Goal: Information Seeking & Learning: Check status

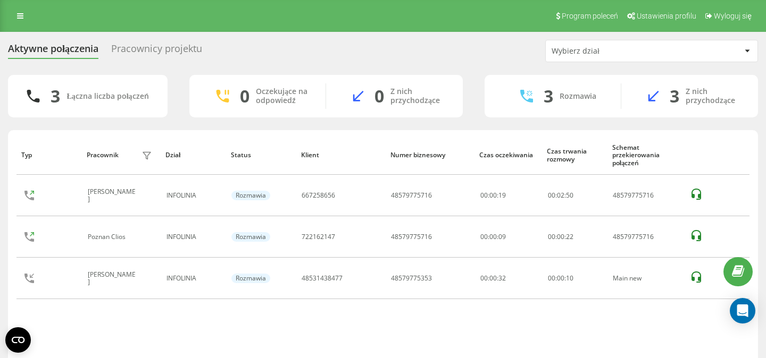
click at [141, 52] on div "Pracownicy projektu" at bounding box center [156, 51] width 91 height 16
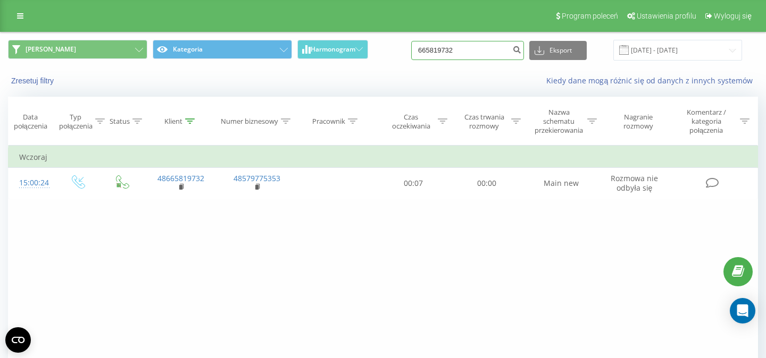
drag, startPoint x: 479, startPoint y: 54, endPoint x: 408, endPoint y: 53, distance: 70.7
click at [411, 53] on input "665819732" at bounding box center [467, 50] width 113 height 19
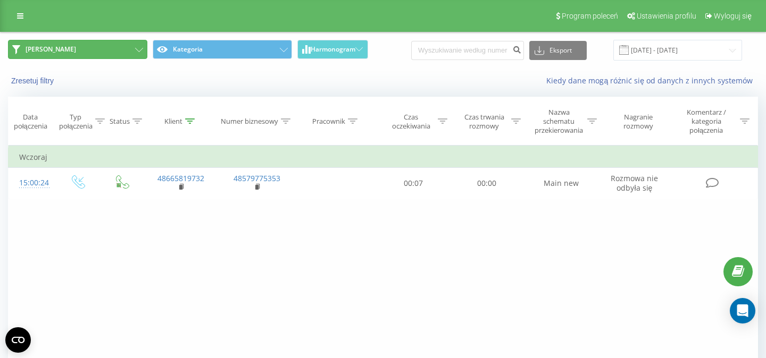
click at [102, 52] on button "JOANNA" at bounding box center [77, 49] width 139 height 19
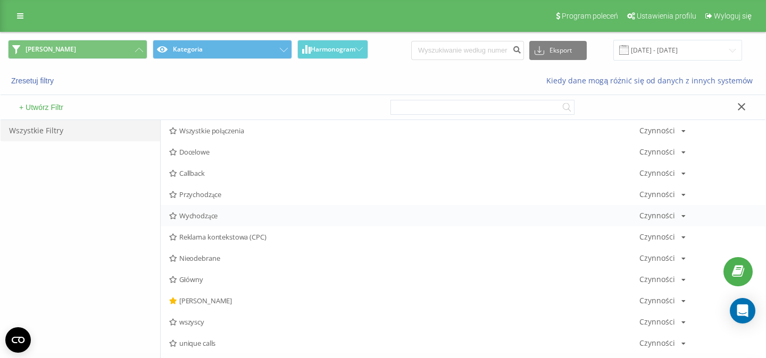
click at [188, 218] on span "Wychodzące" at bounding box center [404, 215] width 470 height 7
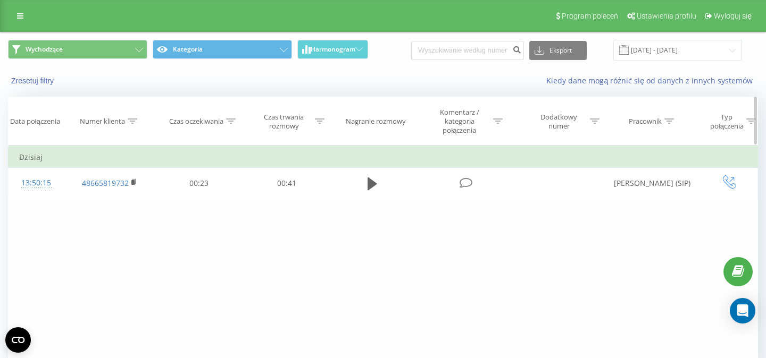
click at [669, 122] on icon at bounding box center [669, 121] width 10 height 5
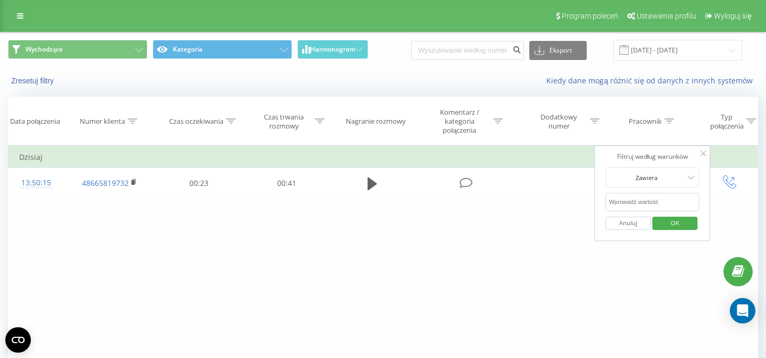
click at [623, 202] on input "text" at bounding box center [653, 202] width 94 height 19
type input "Konrad"
click button "OK" at bounding box center [674, 223] width 45 height 13
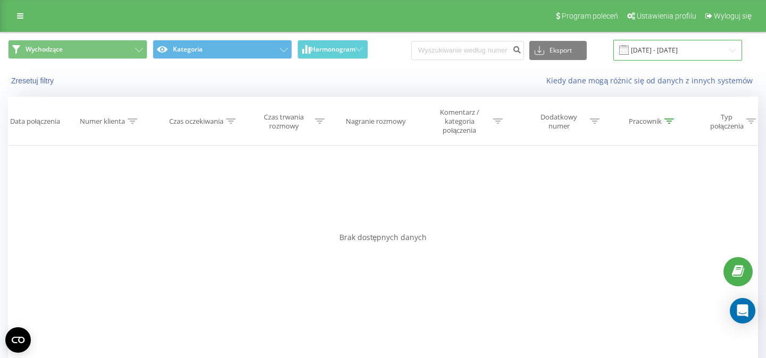
click at [683, 46] on input "19.05.2025 - 19.08.2025" at bounding box center [677, 50] width 129 height 21
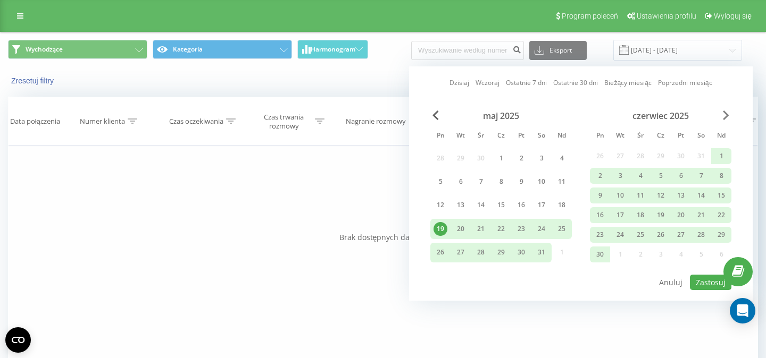
click at [723, 116] on span "Next Month" at bounding box center [726, 116] width 6 height 10
click at [724, 116] on span "Next Month" at bounding box center [726, 116] width 6 height 10
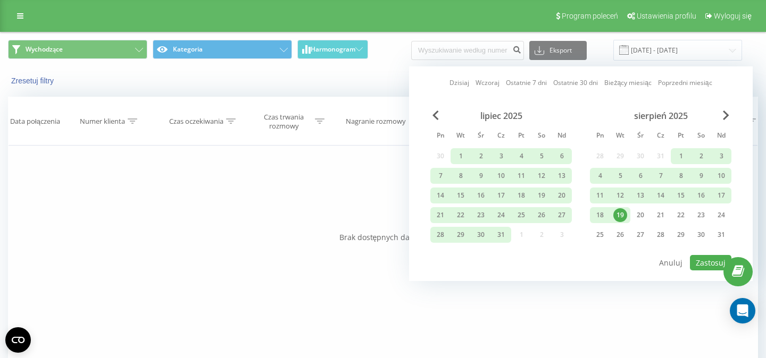
click at [622, 218] on div "19" at bounding box center [620, 215] width 14 height 14
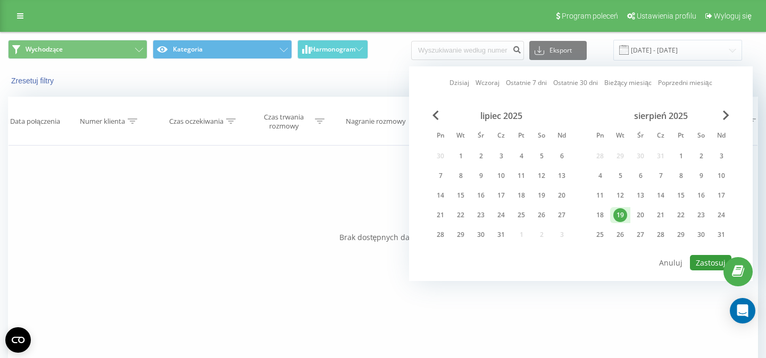
click at [696, 264] on button "Zastosuj" at bounding box center [710, 262] width 41 height 15
type input "19.08.2025 - 19.08.2025"
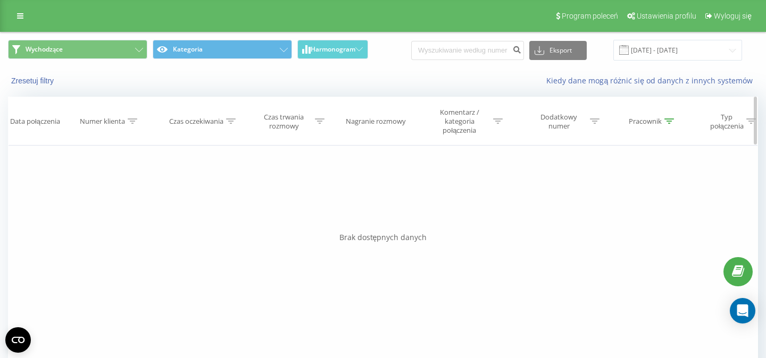
click at [669, 120] on div at bounding box center [669, 121] width 10 height 9
click at [631, 206] on input "[PERSON_NAME]" at bounding box center [653, 202] width 94 height 19
drag, startPoint x: 630, startPoint y: 205, endPoint x: 579, endPoint y: 194, distance: 52.1
click at [606, 194] on input "[PERSON_NAME]" at bounding box center [653, 202] width 94 height 19
click at [708, 227] on div "Filtruj według warunków Zawiera Anuluj OK" at bounding box center [652, 194] width 116 height 96
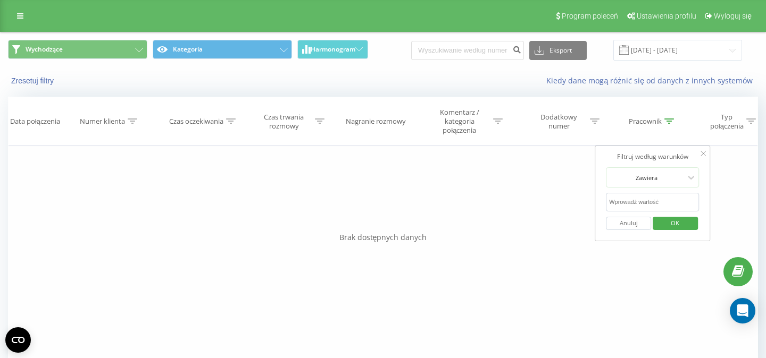
click at [698, 227] on div "Filtruj według warunków Zawiera Anuluj OK" at bounding box center [652, 194] width 116 height 96
click at [681, 226] on span "OK" at bounding box center [675, 223] width 30 height 16
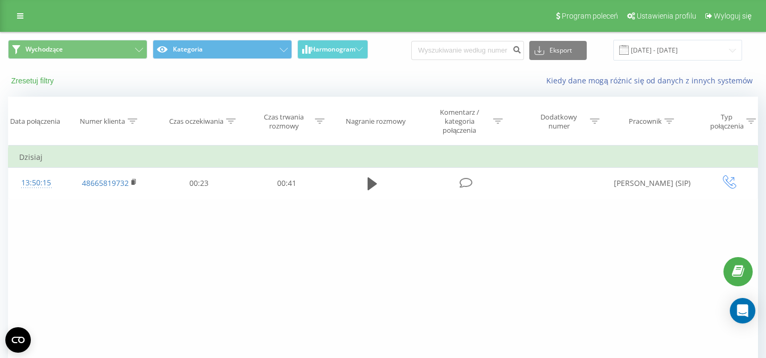
click at [41, 84] on button "Zresetuj filtry" at bounding box center [33, 81] width 51 height 10
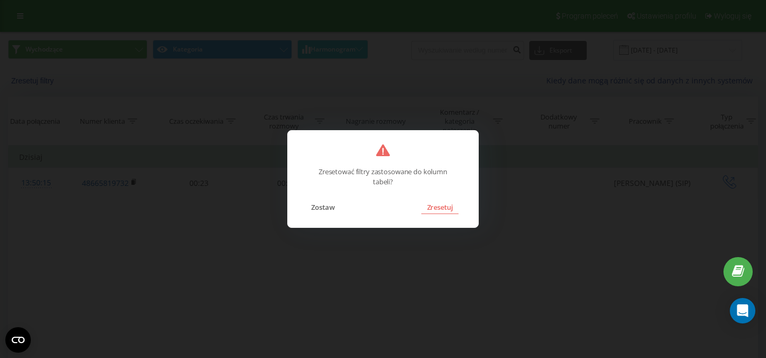
click at [443, 206] on button "Zresetuj" at bounding box center [439, 207] width 37 height 14
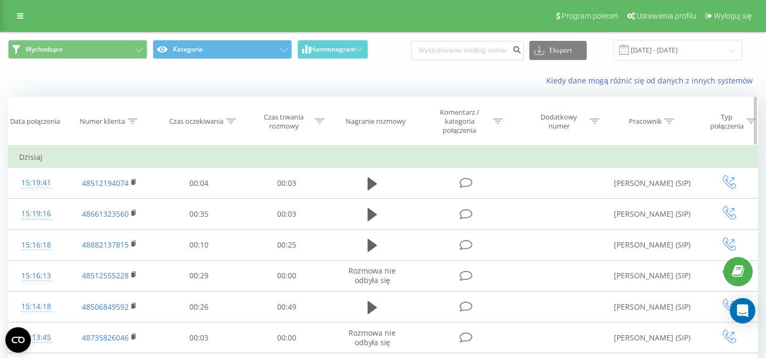
click at [666, 119] on div at bounding box center [669, 121] width 10 height 9
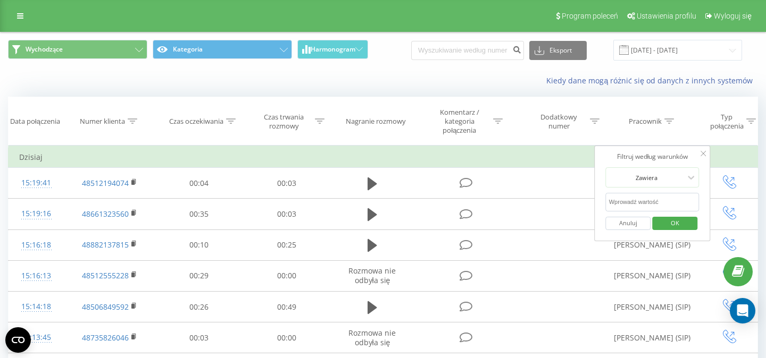
click at [641, 203] on input "text" at bounding box center [653, 202] width 94 height 19
type input "[PERSON_NAME]"
click at [661, 221] on span "OK" at bounding box center [675, 223] width 30 height 16
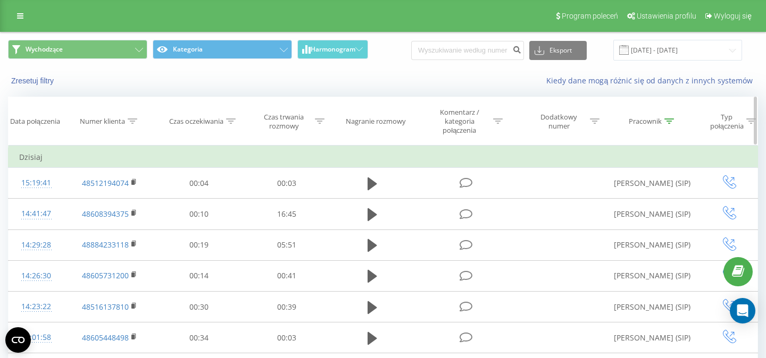
click at [670, 124] on icon at bounding box center [669, 121] width 10 height 5
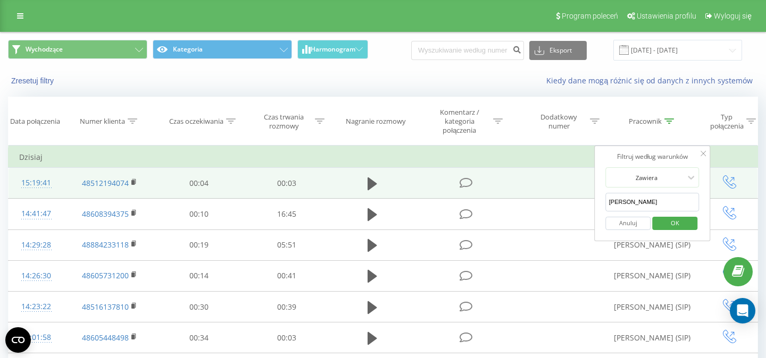
drag, startPoint x: 642, startPoint y: 200, endPoint x: 583, endPoint y: 196, distance: 58.6
click at [606, 197] on input "[PERSON_NAME]" at bounding box center [653, 202] width 94 height 19
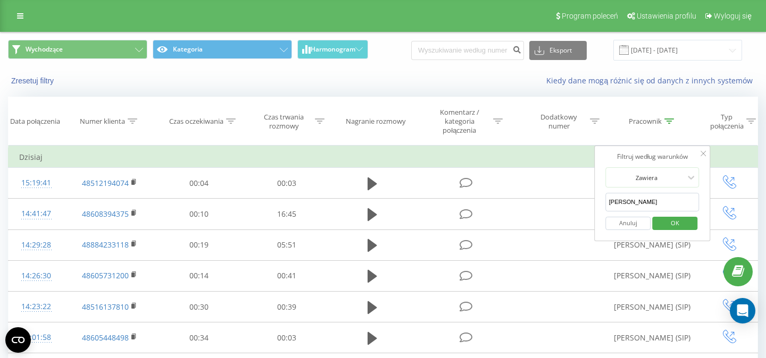
drag, startPoint x: 634, startPoint y: 206, endPoint x: 594, endPoint y: 206, distance: 39.9
click at [606, 206] on input "[PERSON_NAME]" at bounding box center [653, 202] width 94 height 19
click at [666, 224] on span "OK" at bounding box center [675, 223] width 30 height 16
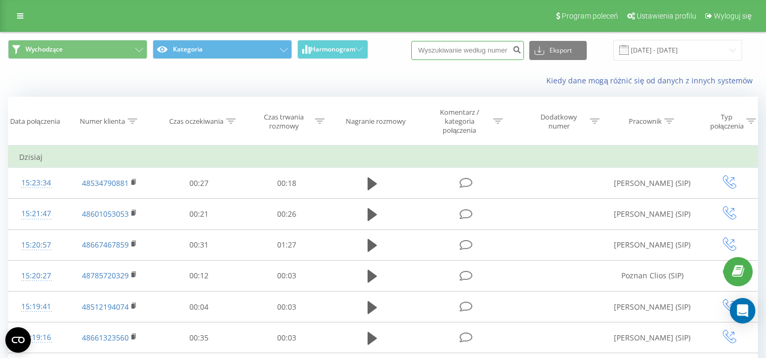
click at [481, 47] on input at bounding box center [467, 50] width 113 height 19
paste input "531 823 011"
type input "531 823 011"
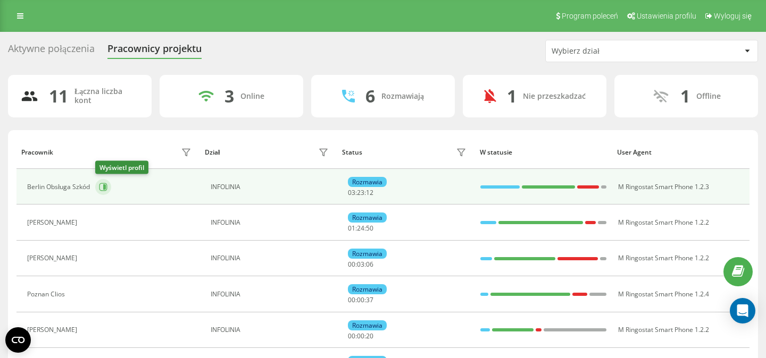
click at [106, 186] on icon at bounding box center [104, 186] width 3 height 5
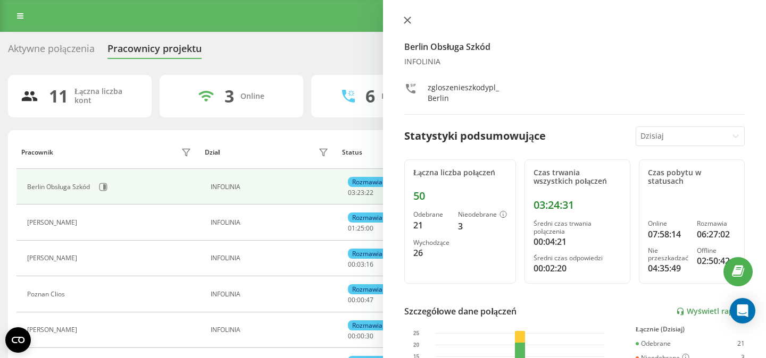
click at [402, 21] on button at bounding box center [407, 21] width 14 height 10
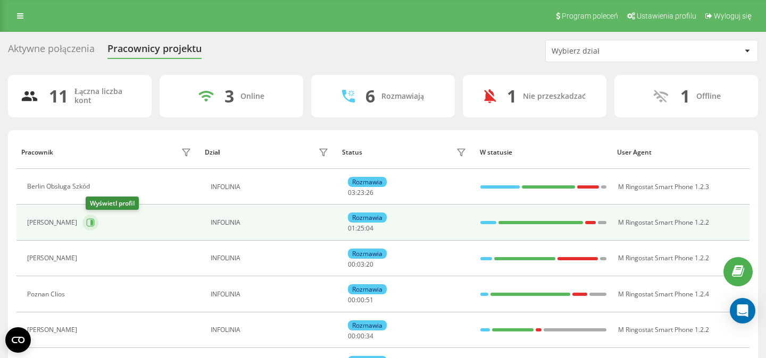
click at [93, 222] on icon at bounding box center [91, 222] width 3 height 5
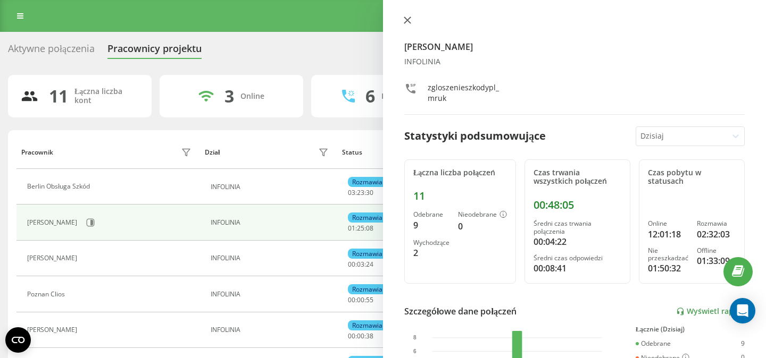
click at [407, 21] on icon at bounding box center [407, 20] width 6 height 6
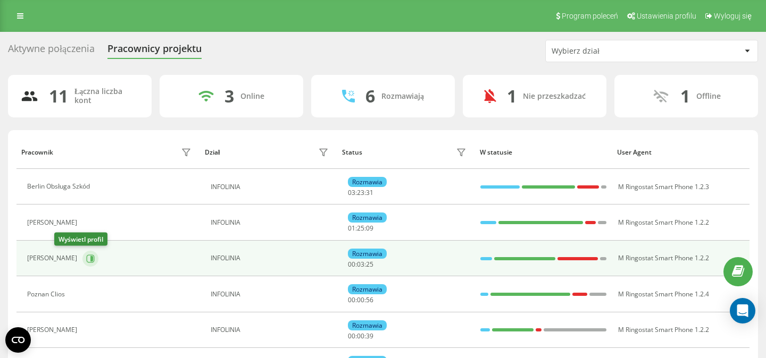
click at [90, 257] on icon at bounding box center [91, 258] width 3 height 5
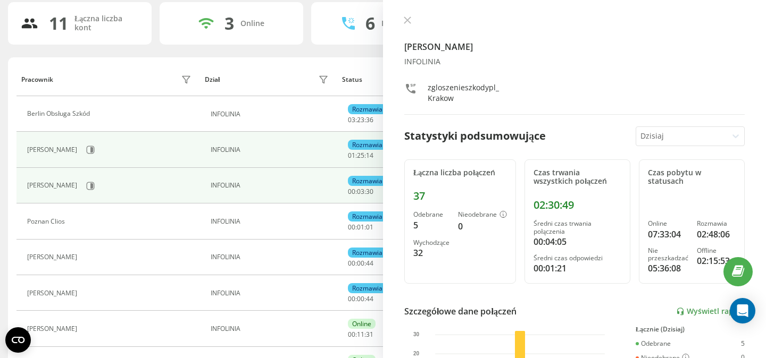
scroll to position [80, 0]
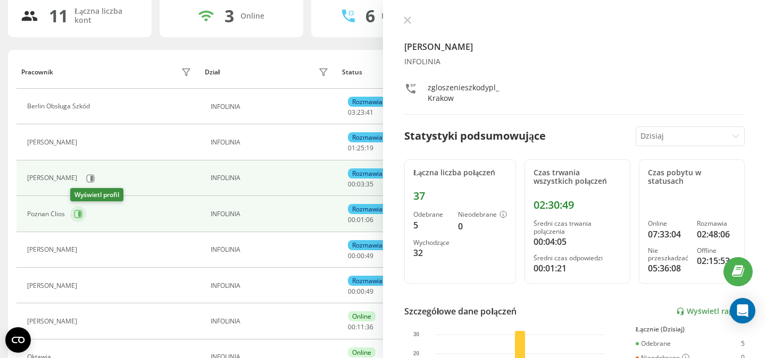
click at [80, 214] on icon at bounding box center [79, 214] width 3 height 5
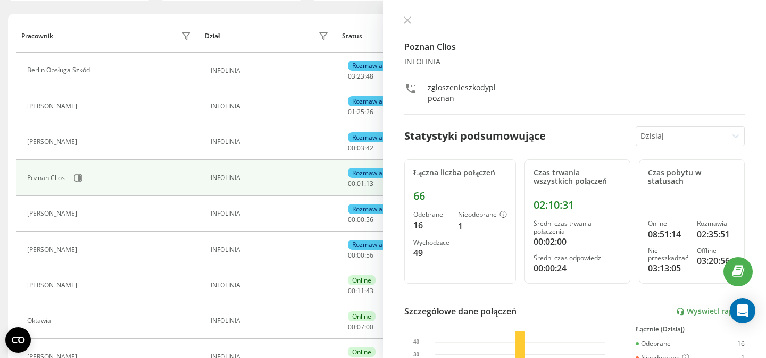
scroll to position [124, 0]
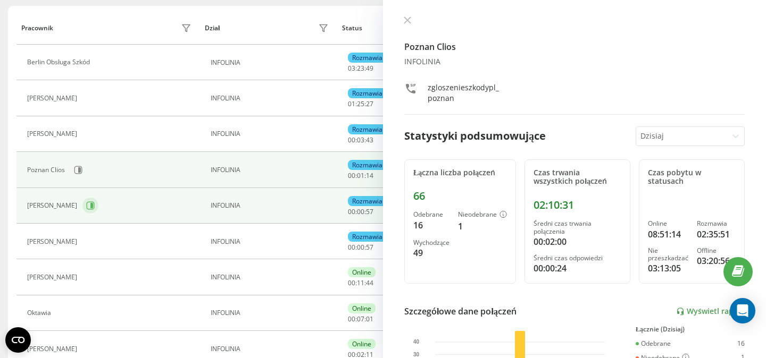
click at [90, 207] on icon at bounding box center [91, 205] width 3 height 5
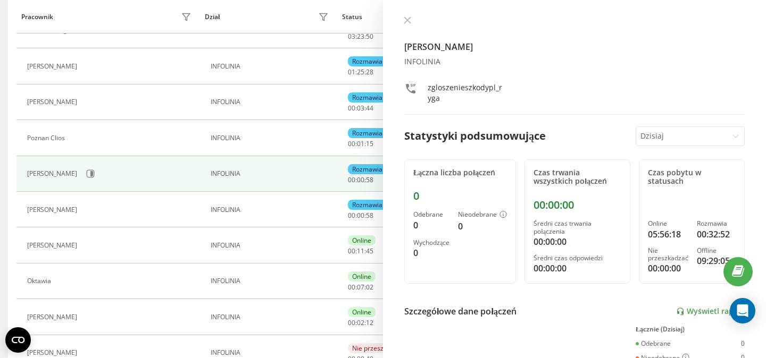
scroll to position [165, 0]
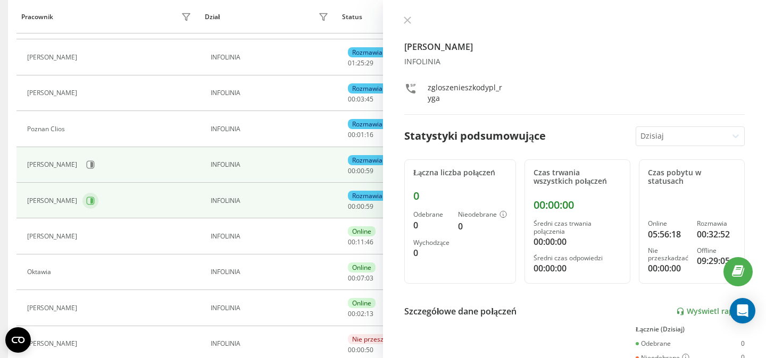
click at [93, 202] on icon at bounding box center [91, 200] width 3 height 5
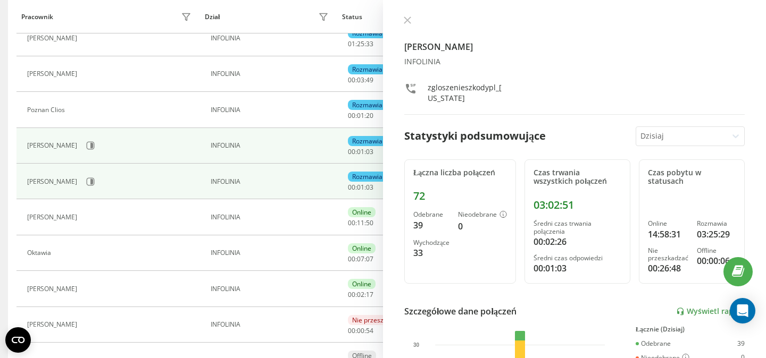
scroll to position [190, 0]
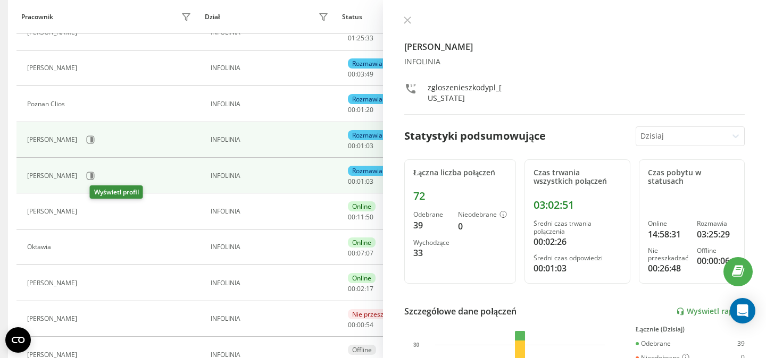
click at [91, 211] on icon at bounding box center [90, 211] width 3 height 5
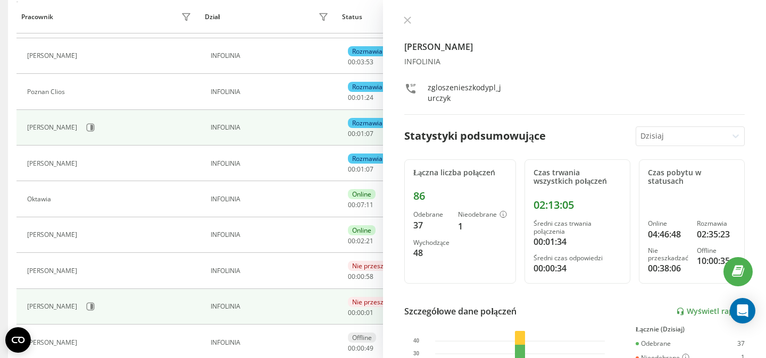
scroll to position [205, 0]
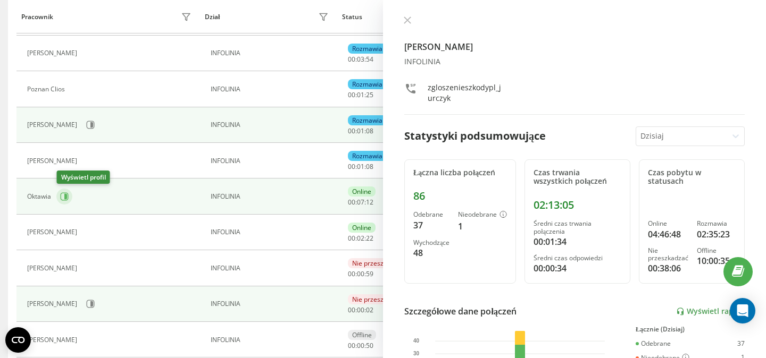
click at [66, 197] on icon at bounding box center [65, 196] width 3 height 5
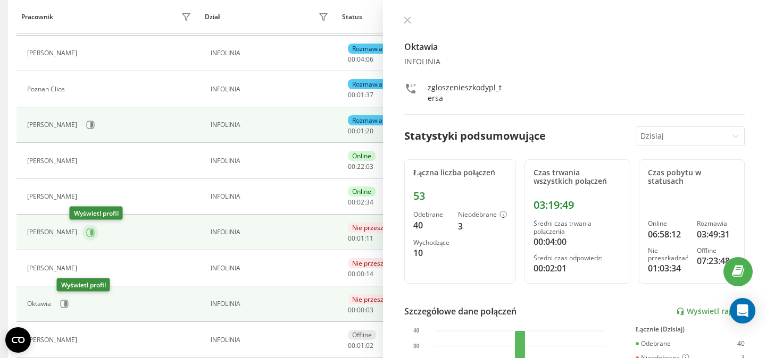
click at [90, 233] on icon at bounding box center [91, 232] width 3 height 5
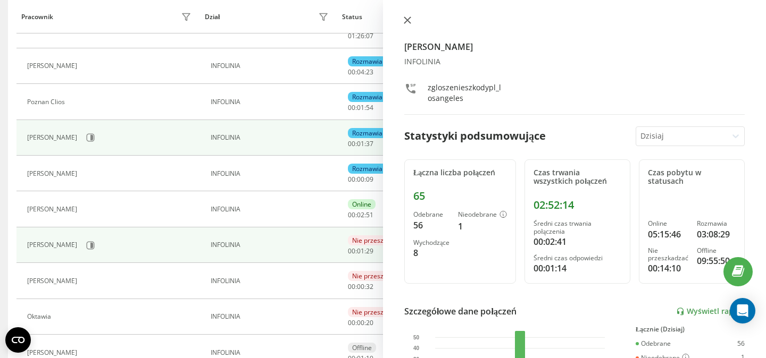
click at [408, 20] on icon at bounding box center [407, 19] width 7 height 7
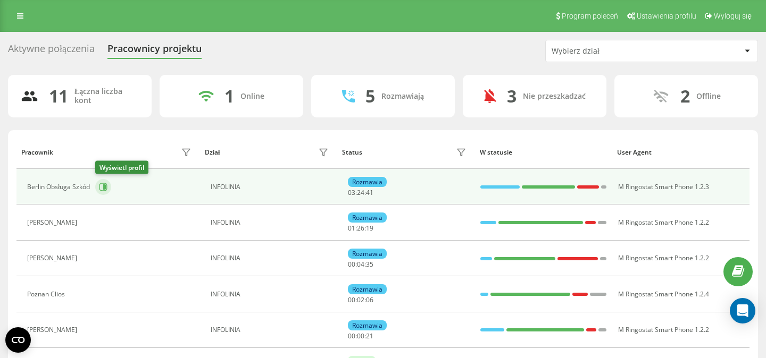
click at [103, 189] on icon at bounding box center [103, 187] width 9 height 9
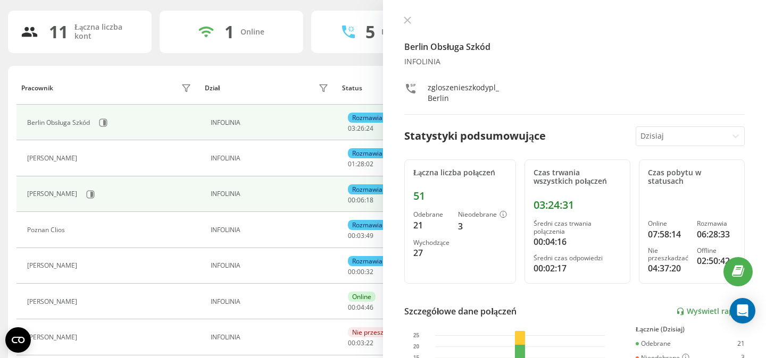
scroll to position [68, 0]
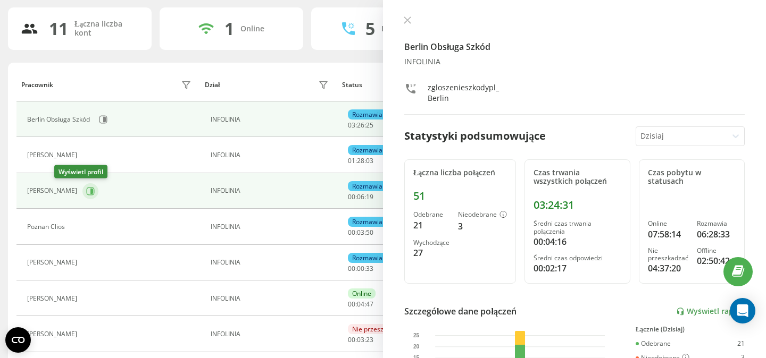
click at [86, 192] on icon at bounding box center [90, 191] width 9 height 9
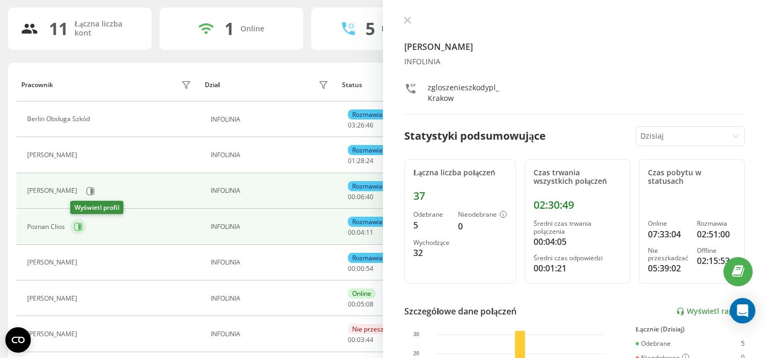
click at [81, 225] on icon at bounding box center [78, 227] width 9 height 9
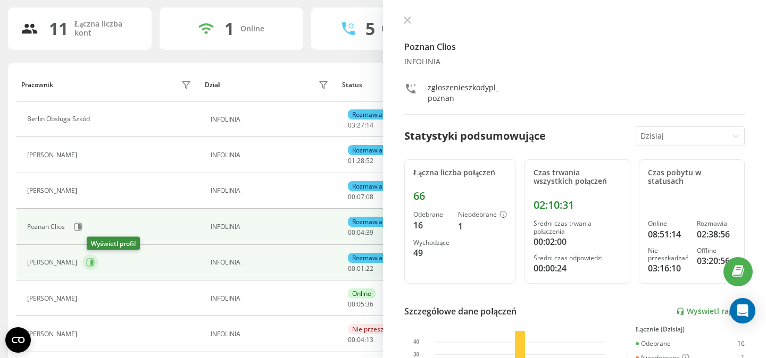
click at [95, 266] on icon at bounding box center [90, 262] width 9 height 9
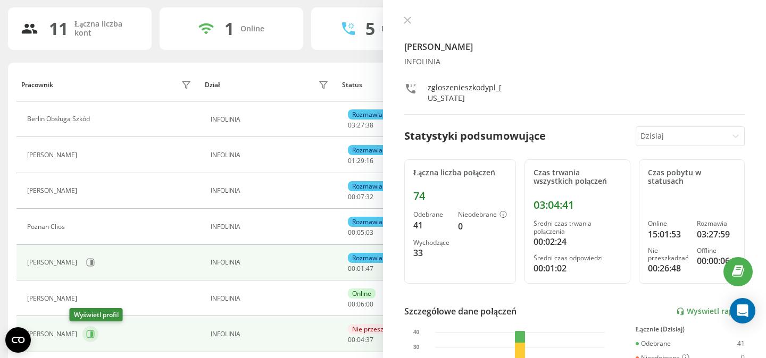
click at [86, 335] on icon at bounding box center [90, 334] width 9 height 9
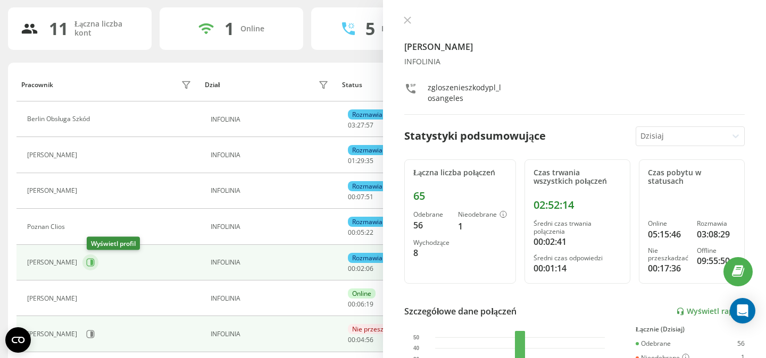
click at [95, 264] on icon at bounding box center [90, 262] width 9 height 9
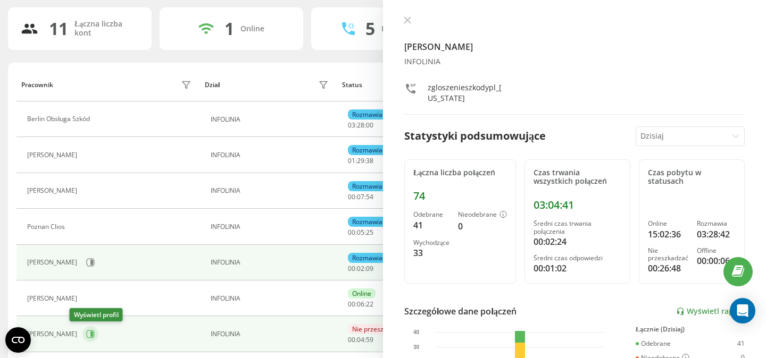
click at [90, 332] on icon at bounding box center [91, 334] width 3 height 5
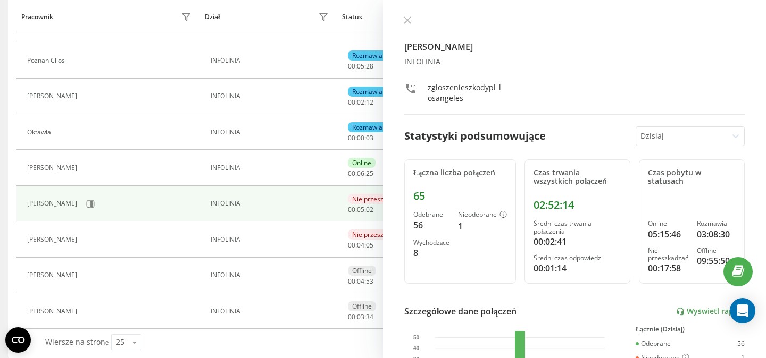
scroll to position [245, 0]
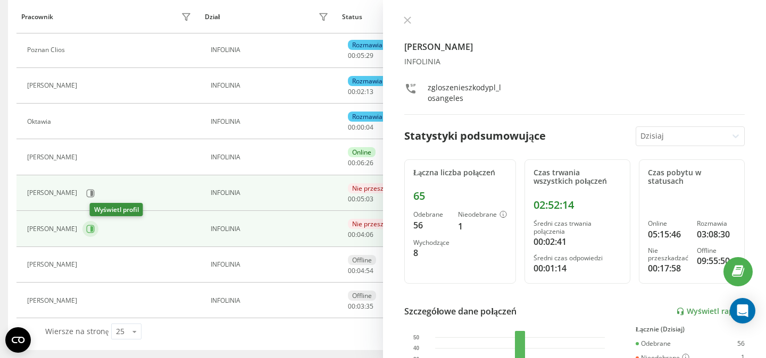
click at [95, 227] on icon at bounding box center [90, 229] width 9 height 9
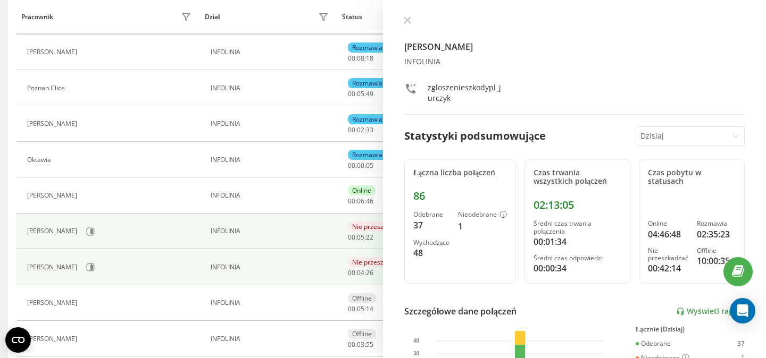
scroll to position [198, 0]
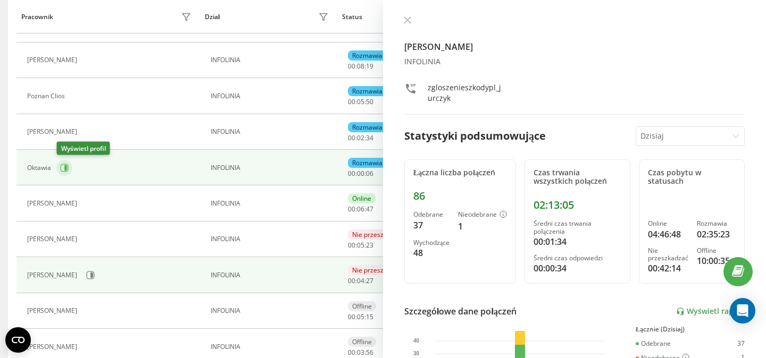
click at [66, 172] on icon at bounding box center [65, 168] width 8 height 8
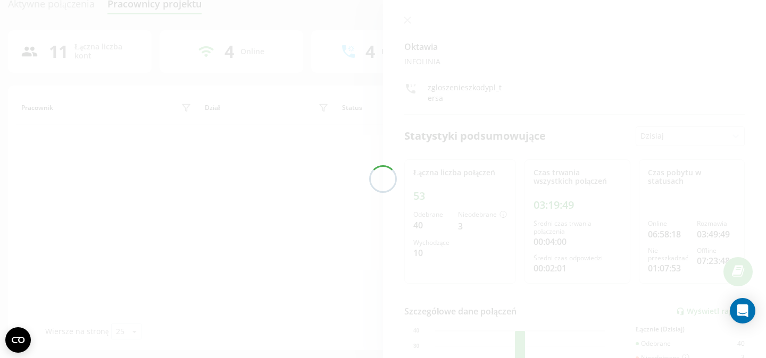
scroll to position [150, 0]
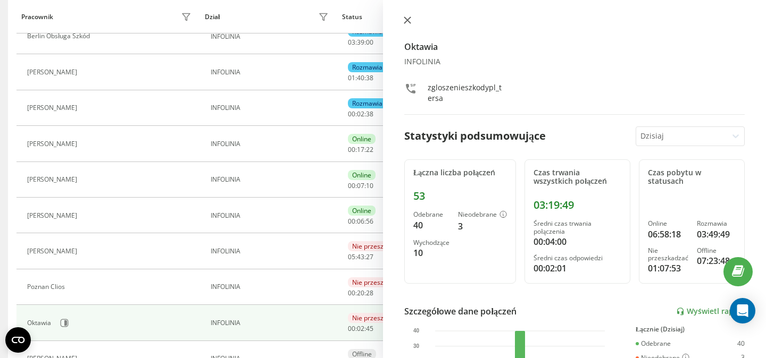
click at [404, 21] on icon at bounding box center [407, 19] width 7 height 7
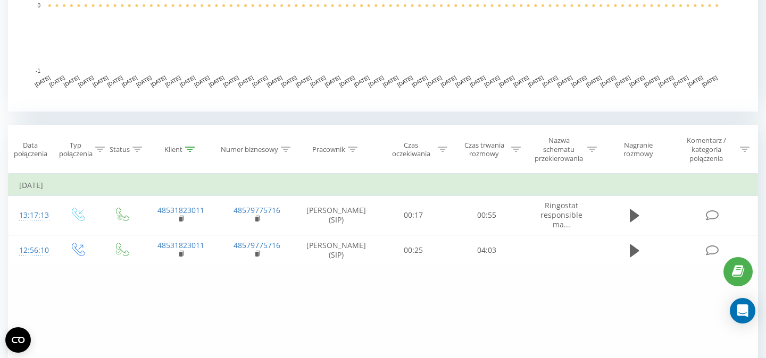
scroll to position [334, 0]
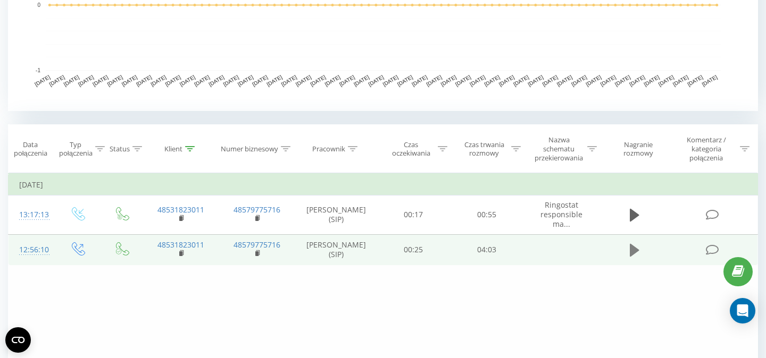
click at [639, 254] on icon at bounding box center [635, 250] width 10 height 15
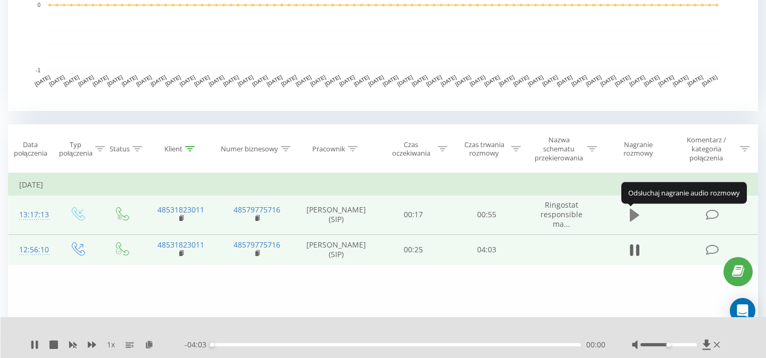
click at [632, 216] on icon at bounding box center [635, 215] width 10 height 13
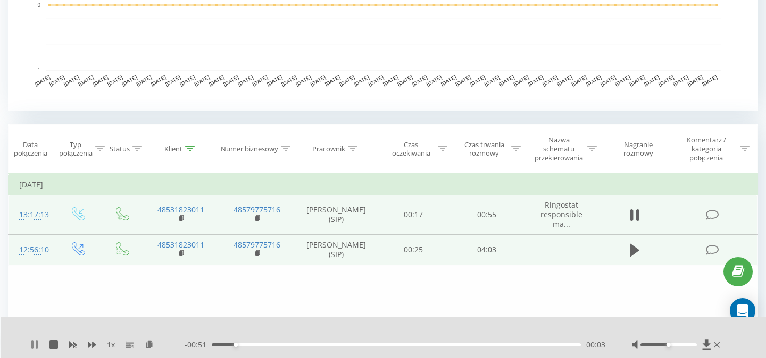
click at [32, 342] on icon at bounding box center [32, 345] width 2 height 9
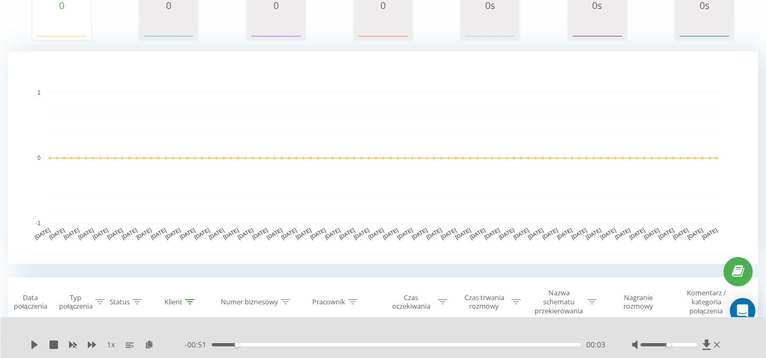
scroll to position [0, 0]
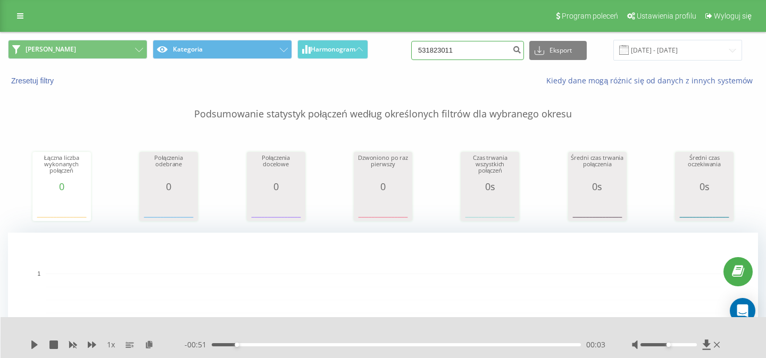
drag, startPoint x: 467, startPoint y: 53, endPoint x: 389, endPoint y: 48, distance: 78.8
click at [411, 51] on input "531823011" at bounding box center [467, 50] width 113 height 19
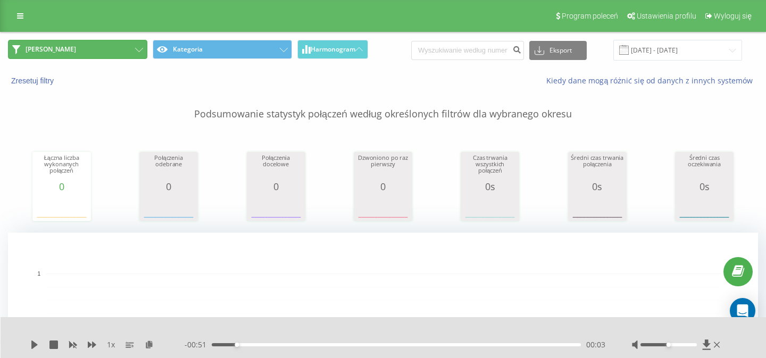
click at [138, 51] on icon at bounding box center [139, 50] width 8 height 4
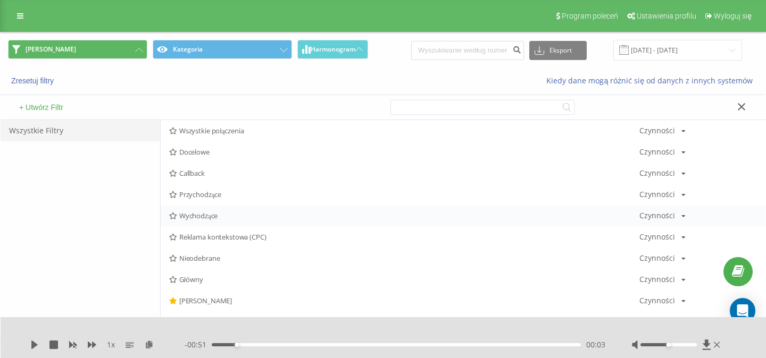
click at [197, 218] on span "Wychodzące" at bounding box center [404, 215] width 470 height 7
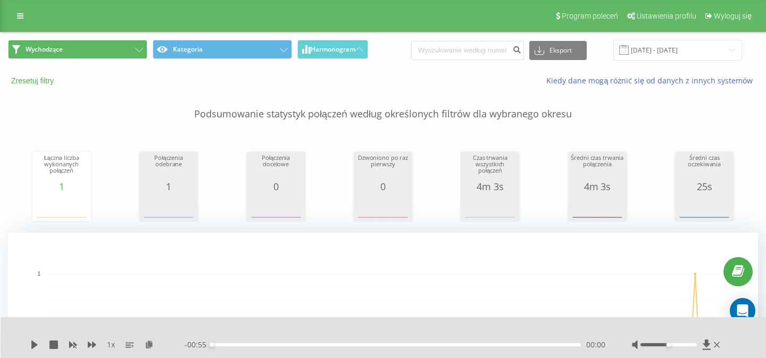
click at [38, 81] on button "Zresetuj filtry" at bounding box center [33, 81] width 51 height 10
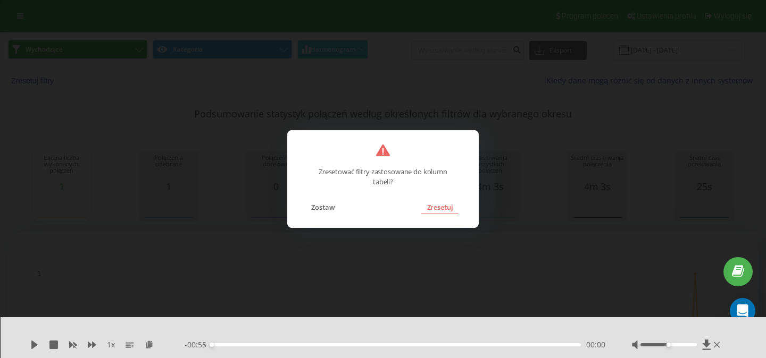
click at [443, 211] on button "Zresetuj" at bounding box center [439, 207] width 37 height 14
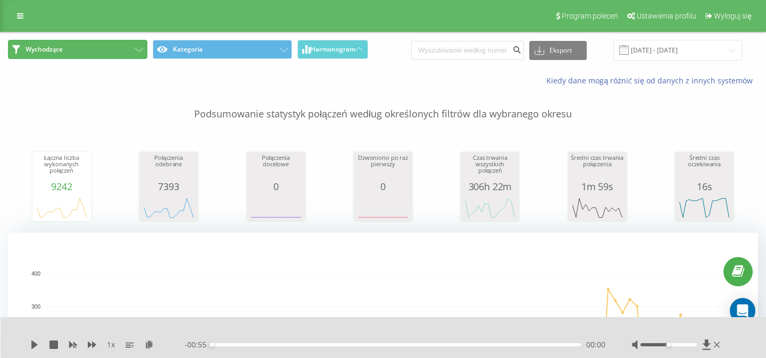
click at [140, 47] on button "Wychodzące" at bounding box center [77, 49] width 139 height 19
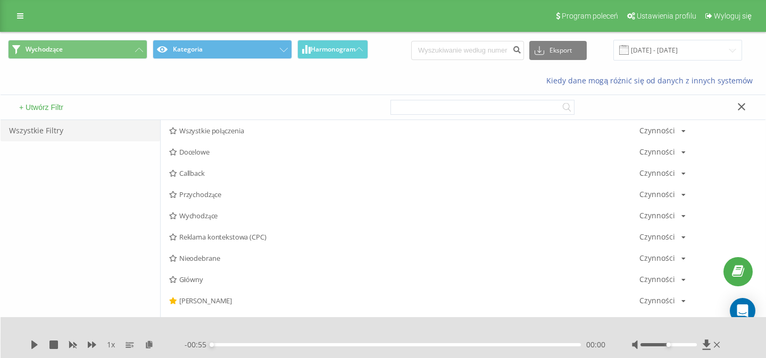
click at [276, 84] on div "Kiedy dane mogą różnić się od danych z innych systemów" at bounding box center [383, 81] width 765 height 26
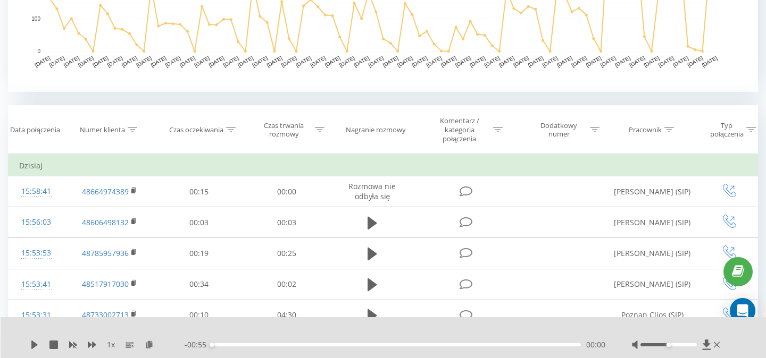
scroll to position [617, 0]
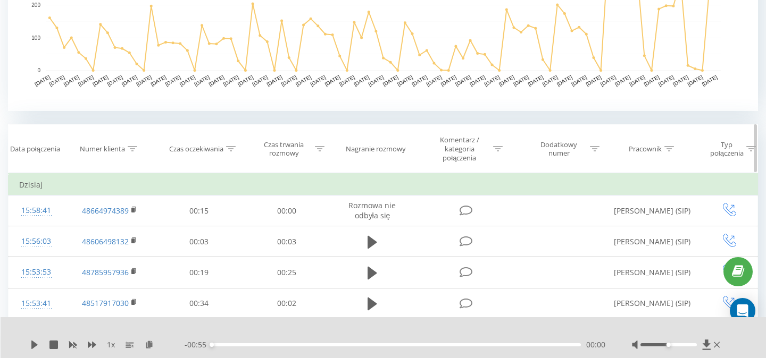
click at [671, 153] on div at bounding box center [669, 149] width 10 height 9
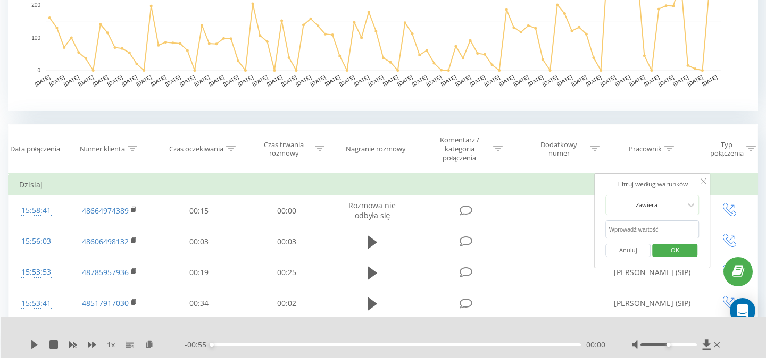
click at [641, 228] on input "text" at bounding box center [653, 230] width 94 height 19
type input "[PERSON_NAME]"
click at [665, 248] on span "OK" at bounding box center [675, 250] width 30 height 16
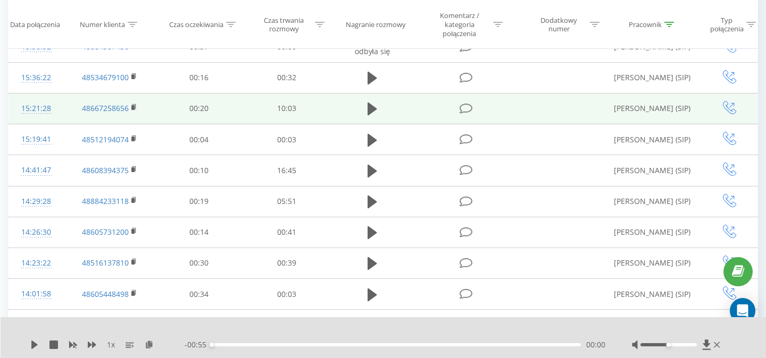
scroll to position [874, 0]
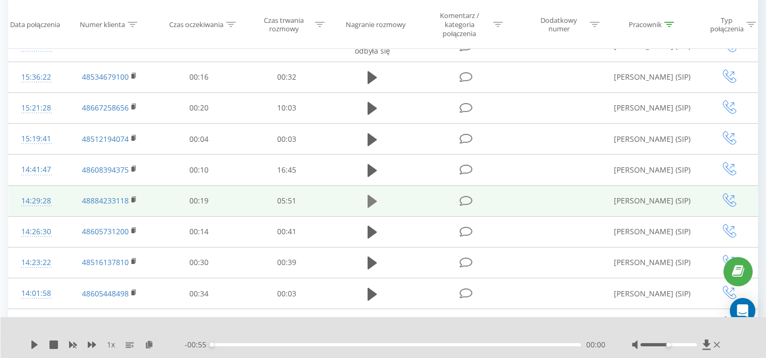
click at [371, 202] on icon at bounding box center [372, 201] width 10 height 13
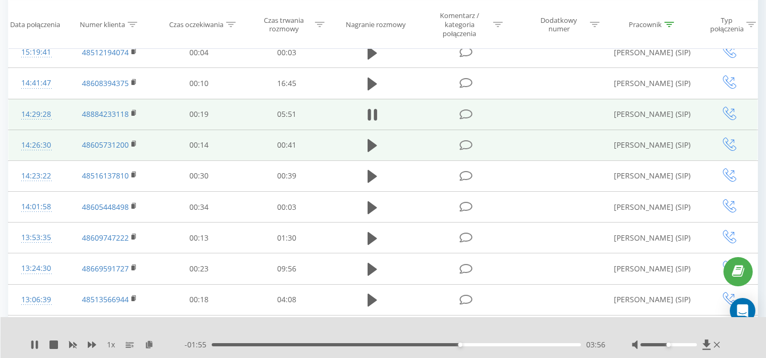
scroll to position [961, 0]
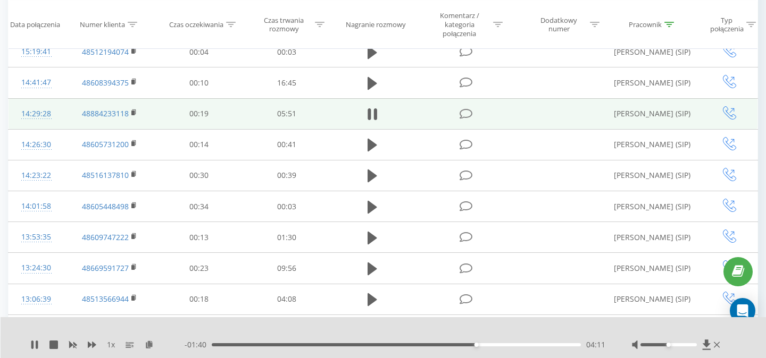
click at [373, 239] on icon at bounding box center [372, 238] width 10 height 13
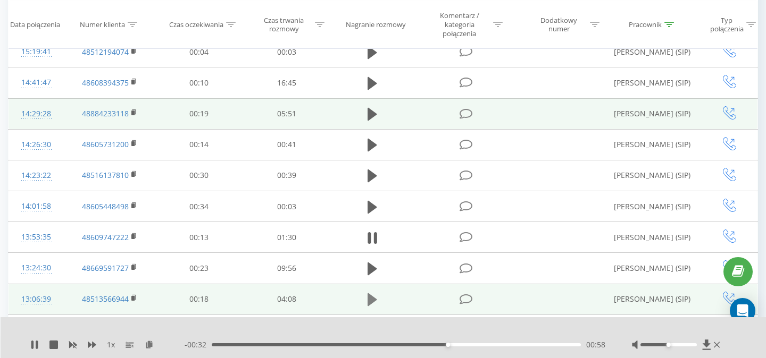
click at [371, 305] on icon at bounding box center [372, 299] width 10 height 13
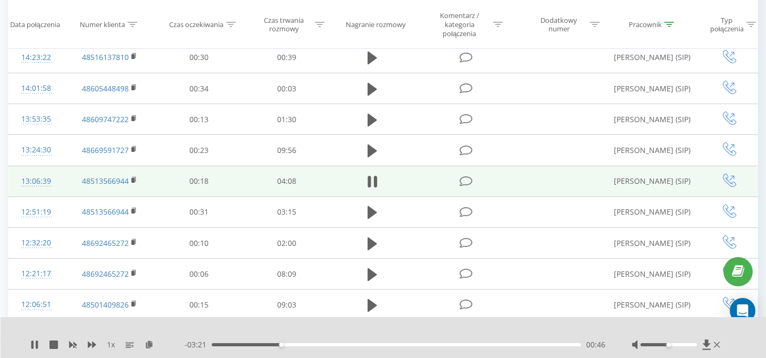
scroll to position [1088, 0]
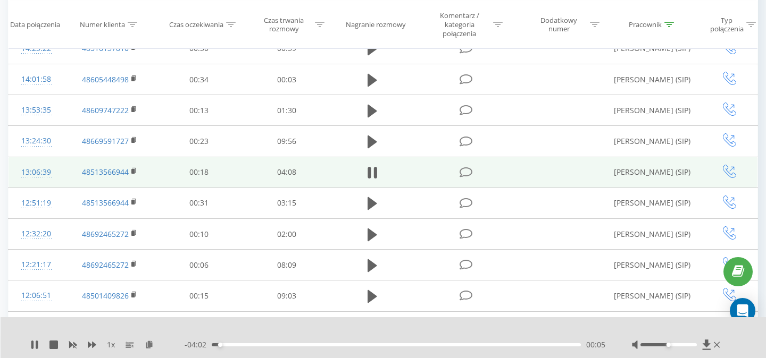
click at [26, 347] on div "1 x - 04:02 00:05 00:05" at bounding box center [384, 337] width 766 height 41
click at [37, 347] on icon at bounding box center [37, 345] width 2 height 9
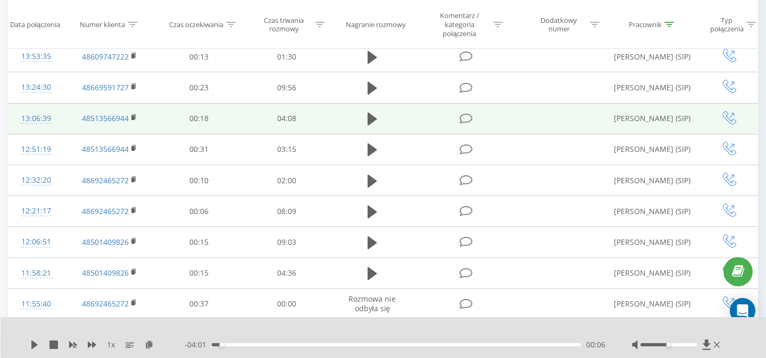
scroll to position [1175, 0]
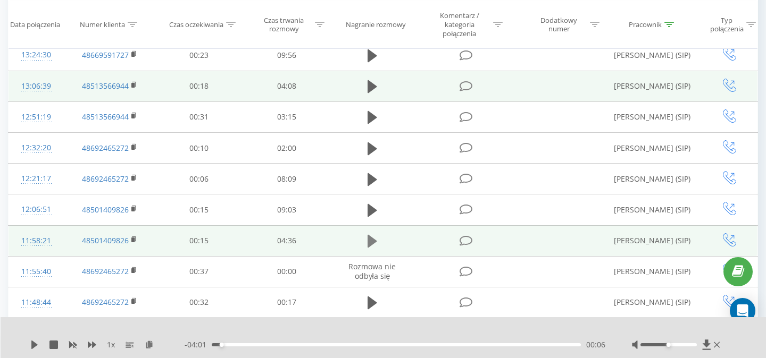
click at [373, 242] on icon at bounding box center [372, 241] width 10 height 13
click at [296, 343] on div "01:03" at bounding box center [396, 344] width 369 height 3
click at [343, 345] on div "01:38" at bounding box center [396, 344] width 369 height 3
click at [353, 346] on div "01:40" at bounding box center [396, 344] width 369 height 3
click at [361, 346] on div "01:46" at bounding box center [396, 344] width 369 height 3
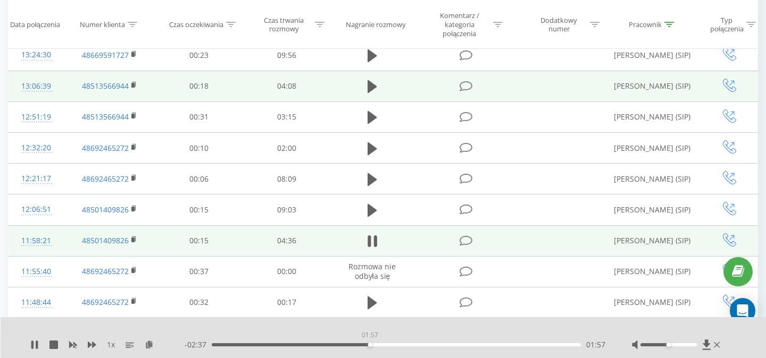
click at [370, 345] on div "01:57" at bounding box center [396, 344] width 369 height 3
click at [132, 241] on rect at bounding box center [132, 240] width 3 height 5
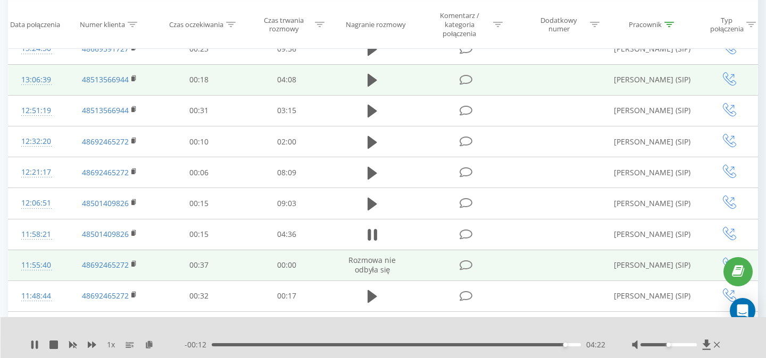
scroll to position [1182, 0]
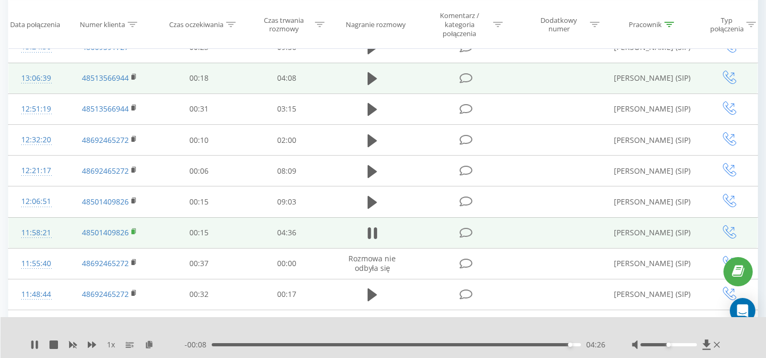
click at [133, 233] on rect at bounding box center [132, 232] width 3 height 5
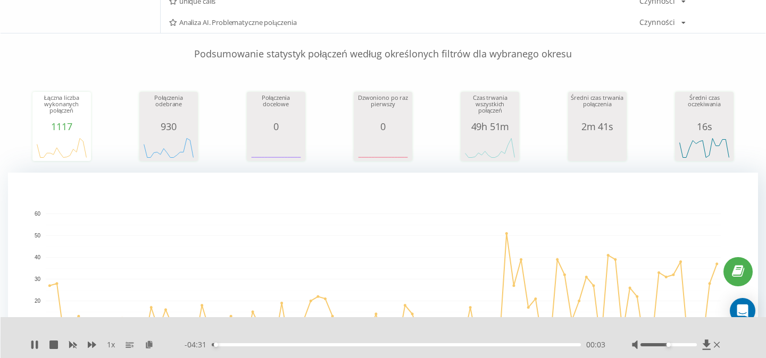
scroll to position [0, 0]
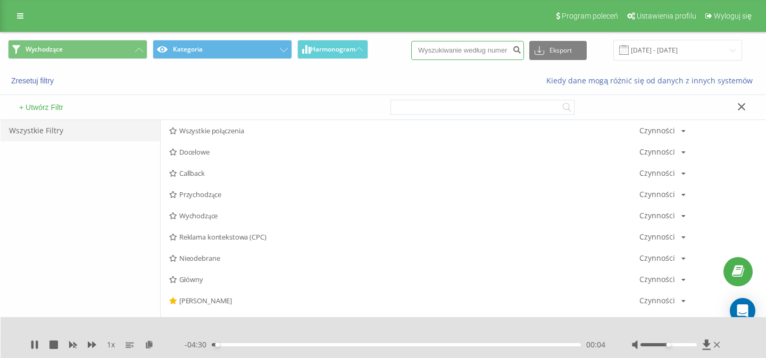
click at [476, 50] on input at bounding box center [467, 50] width 113 height 19
paste input "48501409826"
type input "48501409826"
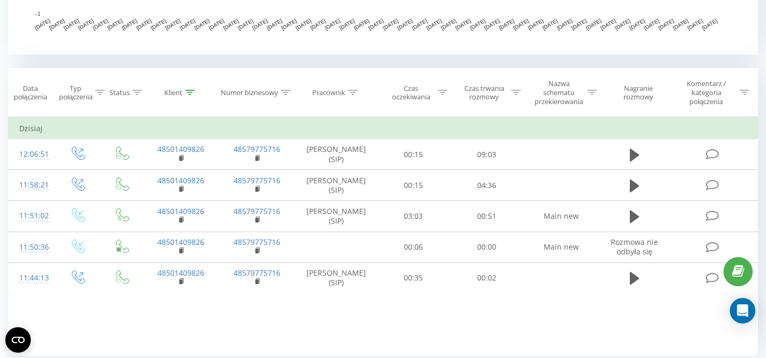
scroll to position [430, 0]
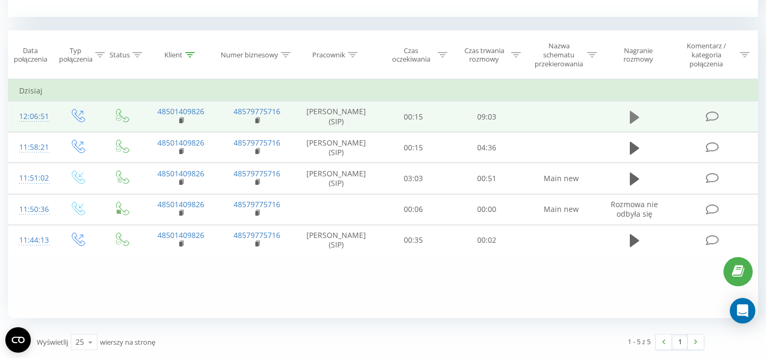
click at [637, 115] on icon at bounding box center [635, 117] width 10 height 13
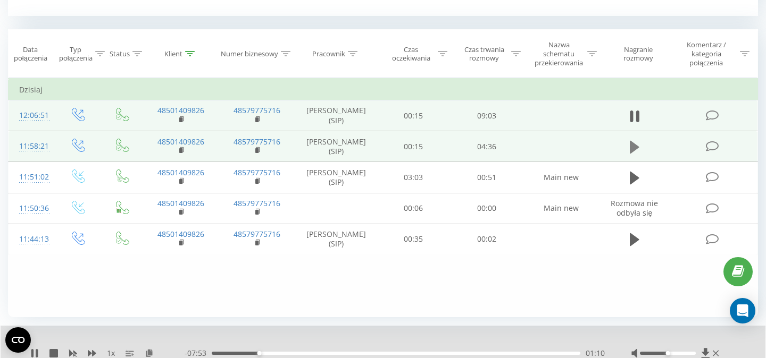
click at [634, 146] on icon at bounding box center [635, 147] width 10 height 13
click at [241, 354] on div at bounding box center [392, 353] width 378 height 3
click at [246, 355] on div "00:00" at bounding box center [396, 353] width 368 height 3
click at [263, 355] on div "00:38" at bounding box center [396, 353] width 368 height 3
click at [287, 355] on div "00:39" at bounding box center [396, 353] width 368 height 3
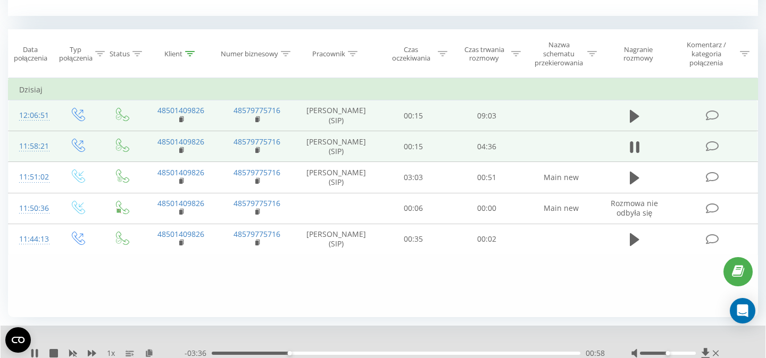
click at [304, 355] on div "00:58" at bounding box center [396, 353] width 368 height 3
click at [316, 355] on div "01:10" at bounding box center [396, 353] width 368 height 3
click at [328, 355] on div "01:19" at bounding box center [396, 353] width 368 height 3
click at [354, 355] on div "01:31" at bounding box center [396, 353] width 368 height 3
click at [366, 355] on div "01:46" at bounding box center [396, 353] width 368 height 3
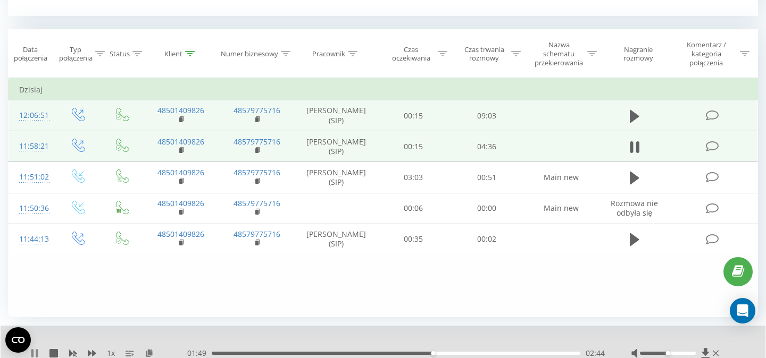
click at [33, 355] on icon at bounding box center [32, 353] width 2 height 9
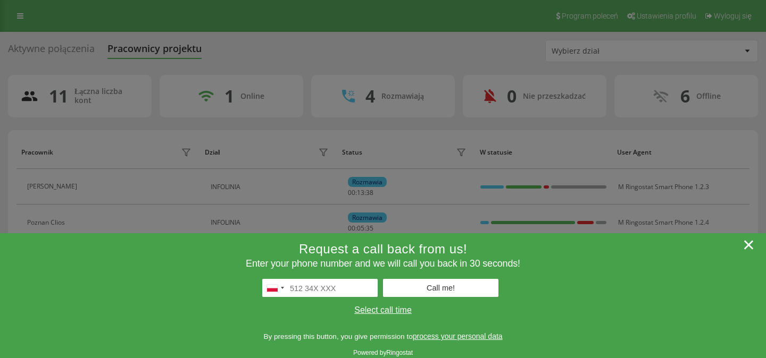
click at [56, 47] on div at bounding box center [383, 179] width 766 height 358
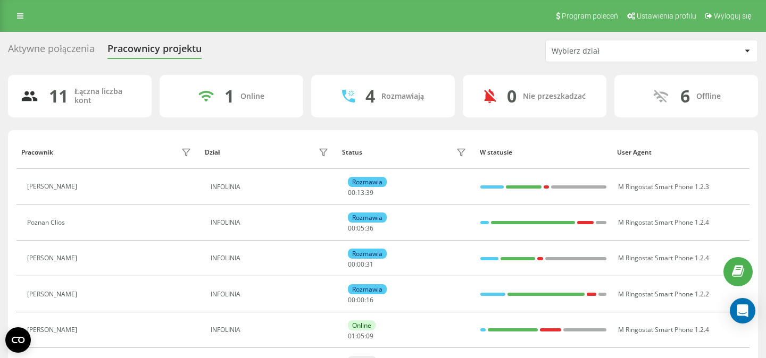
click at [56, 47] on div "Aktywne połączenia" at bounding box center [51, 51] width 87 height 16
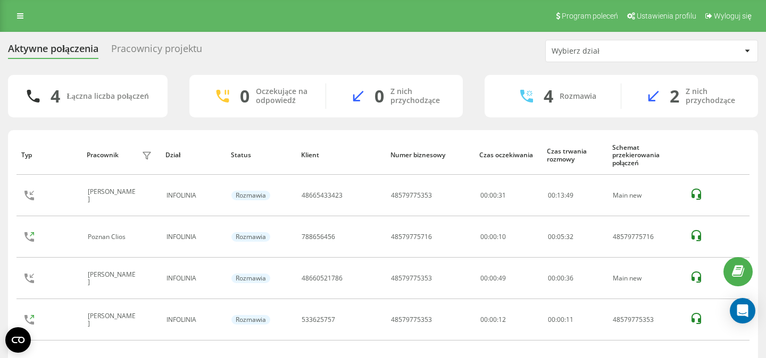
click at [169, 52] on div "Pracownicy projektu" at bounding box center [156, 51] width 91 height 16
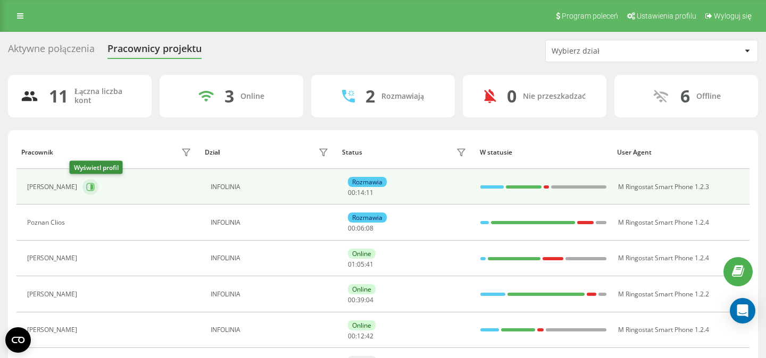
click at [86, 189] on icon at bounding box center [90, 187] width 9 height 9
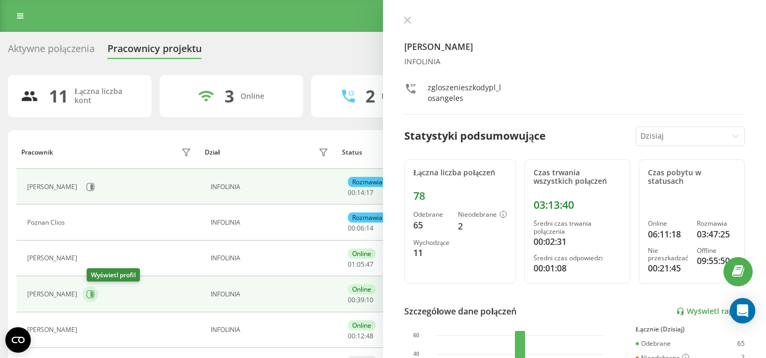
click at [92, 293] on icon at bounding box center [90, 294] width 9 height 9
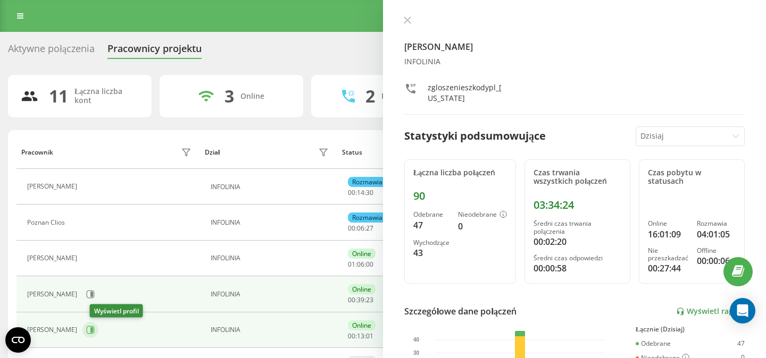
click at [93, 330] on icon at bounding box center [91, 330] width 3 height 5
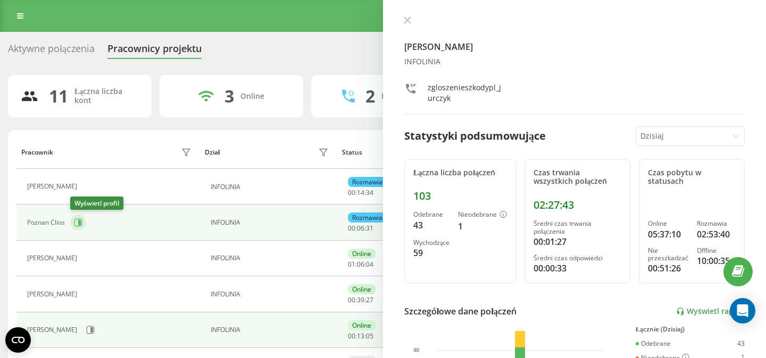
click at [76, 226] on icon at bounding box center [78, 223] width 8 height 8
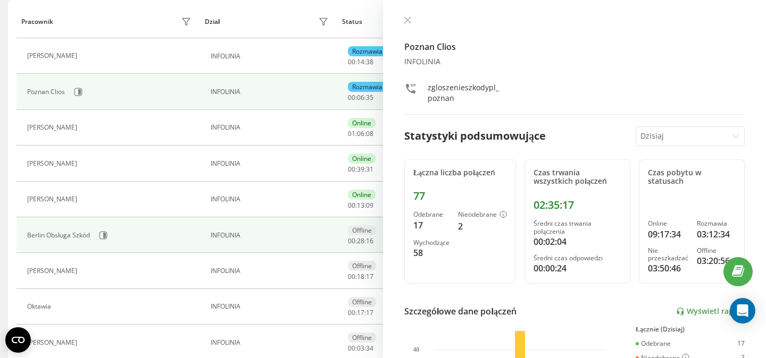
scroll to position [136, 0]
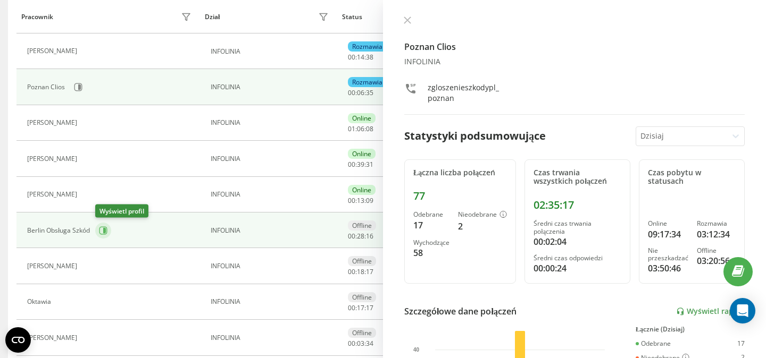
click at [104, 233] on icon at bounding box center [104, 230] width 3 height 5
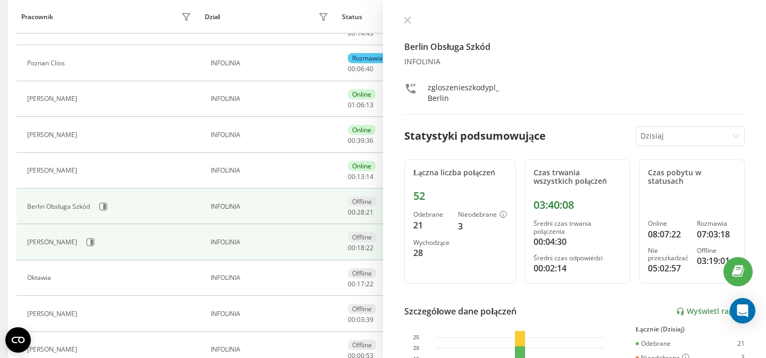
scroll to position [165, 0]
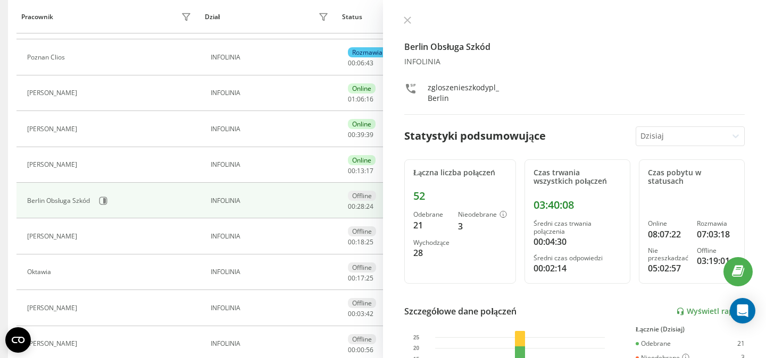
click at [715, 138] on div at bounding box center [681, 136] width 83 height 12
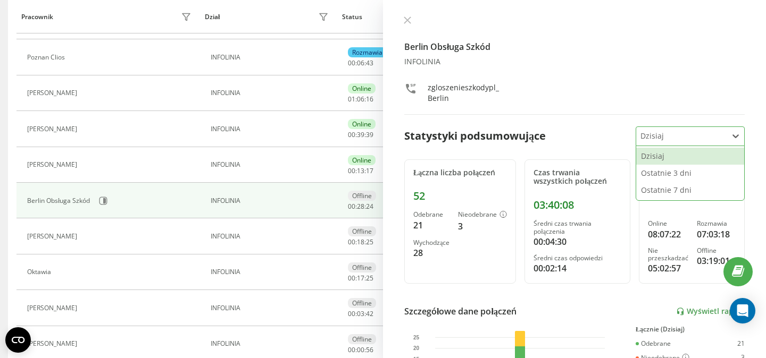
click at [715, 138] on div at bounding box center [681, 136] width 83 height 12
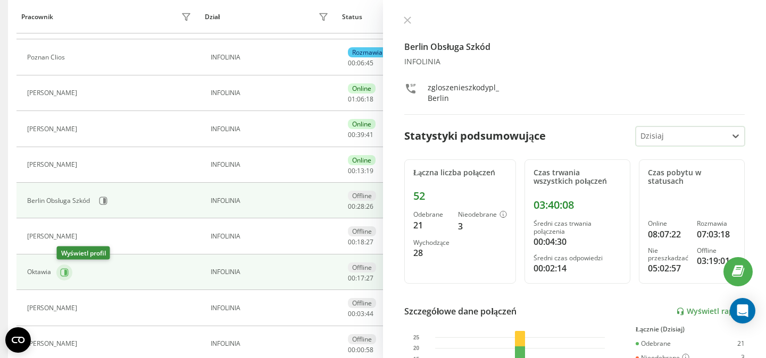
click at [66, 274] on icon at bounding box center [65, 272] width 3 height 5
